Goal: Task Accomplishment & Management: Use online tool/utility

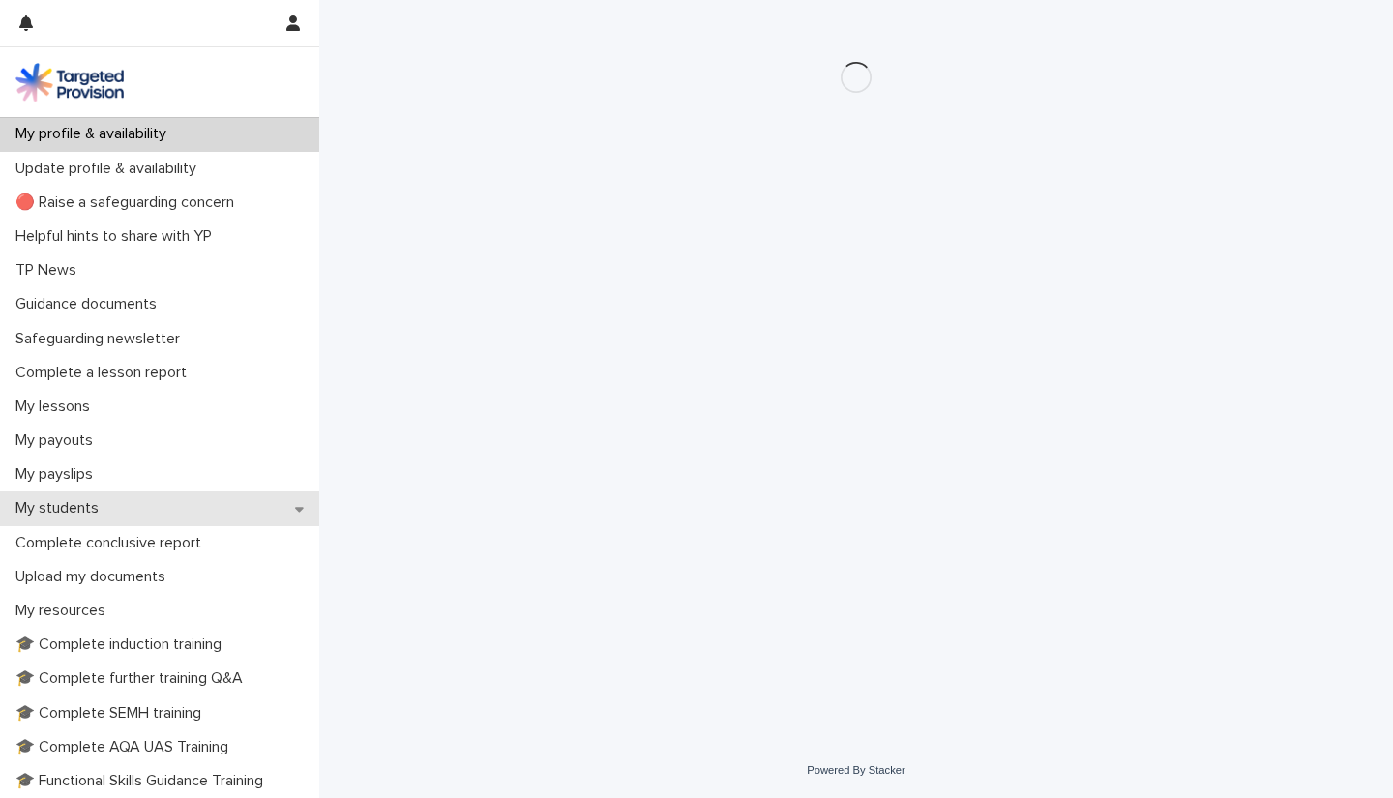
click at [117, 516] on div "My students" at bounding box center [159, 508] width 319 height 34
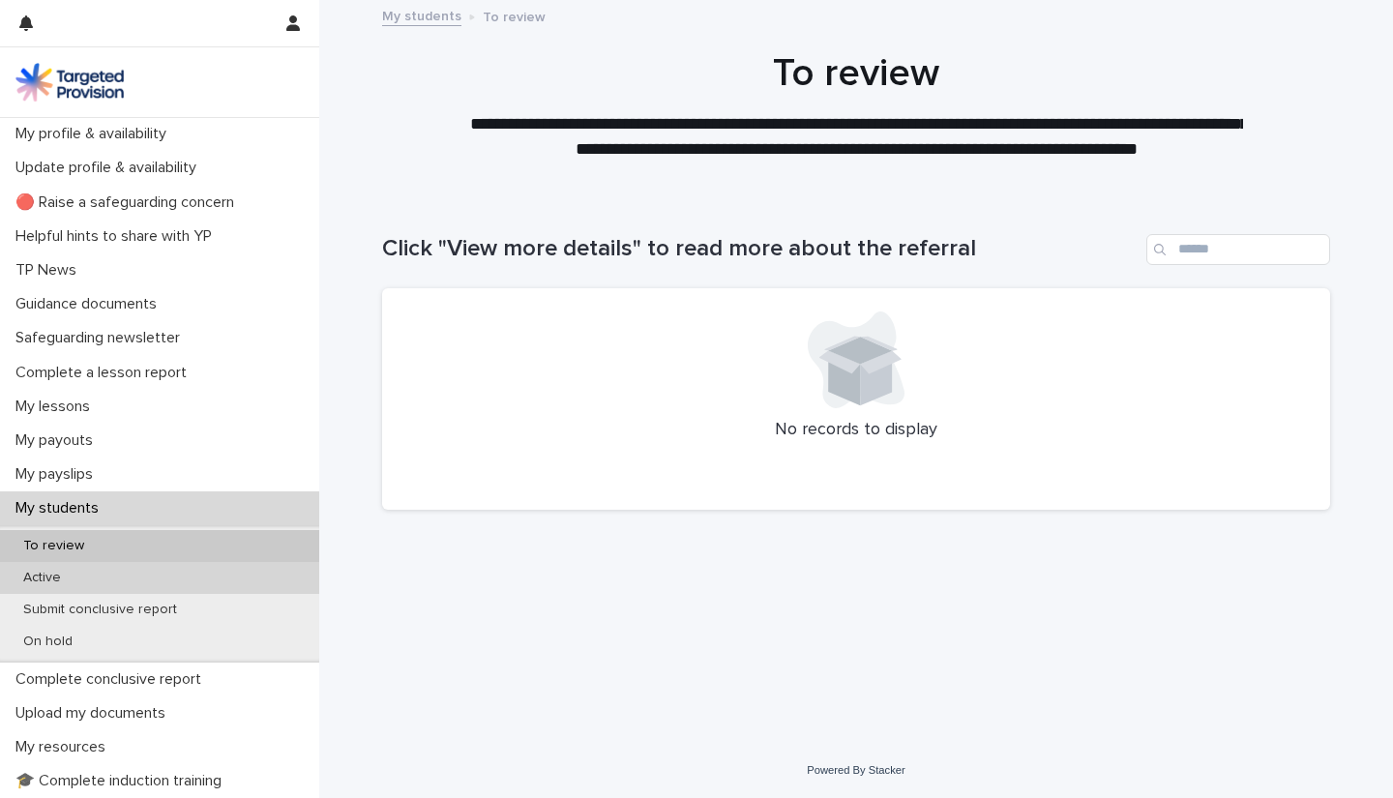
click at [104, 572] on div "Active" at bounding box center [159, 578] width 319 height 32
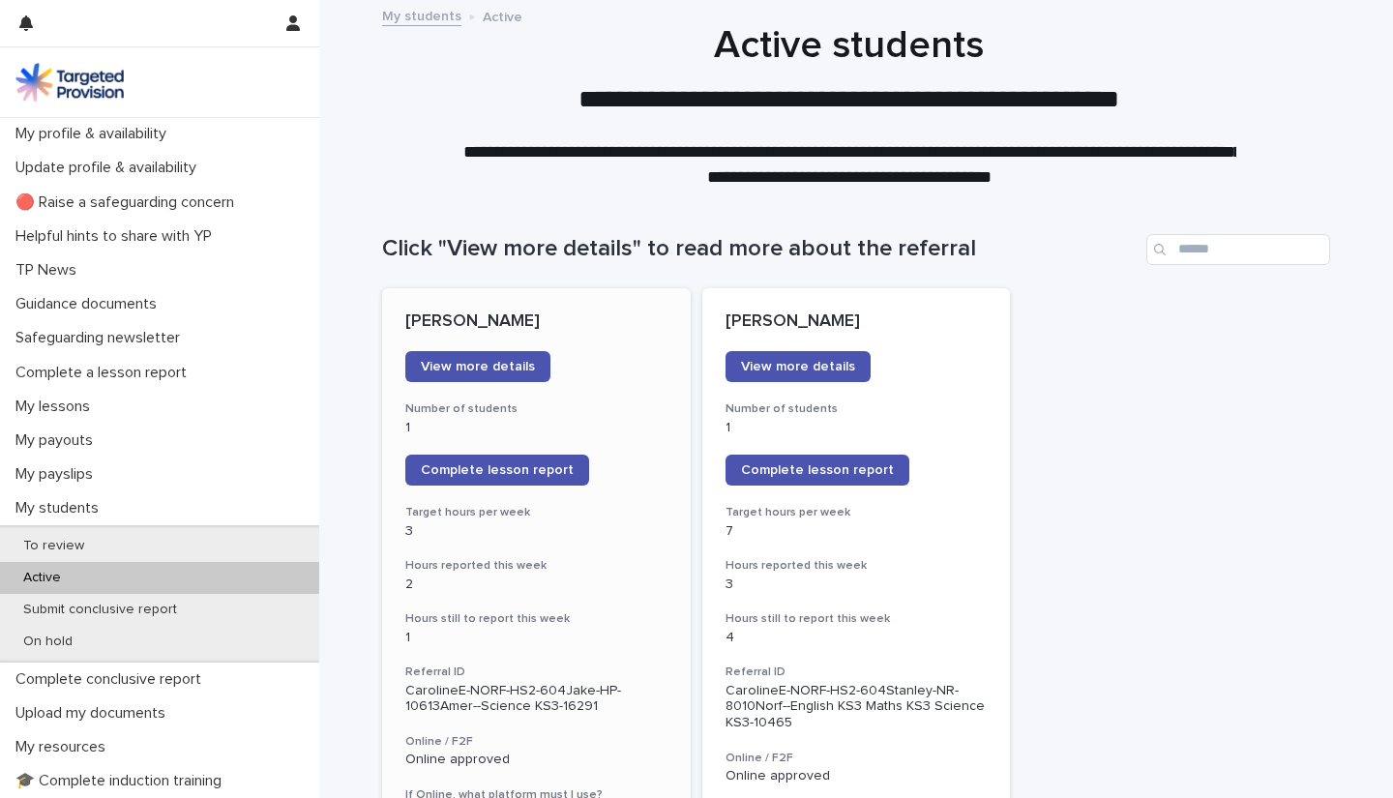
scroll to position [178, 0]
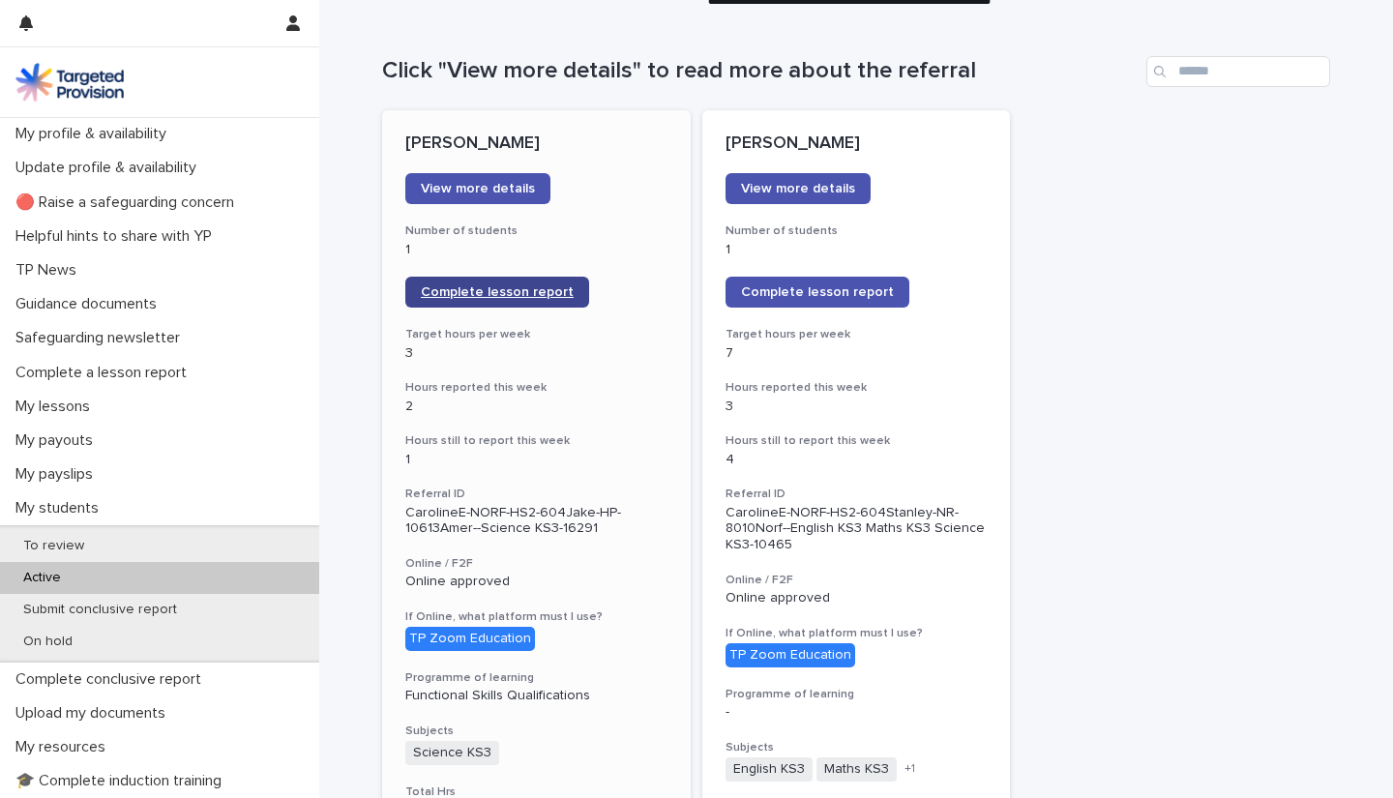
click at [517, 295] on span "Complete lesson report" at bounding box center [497, 292] width 153 height 14
click at [854, 306] on link "Complete lesson report" at bounding box center [818, 292] width 184 height 31
